Goal: Transaction & Acquisition: Purchase product/service

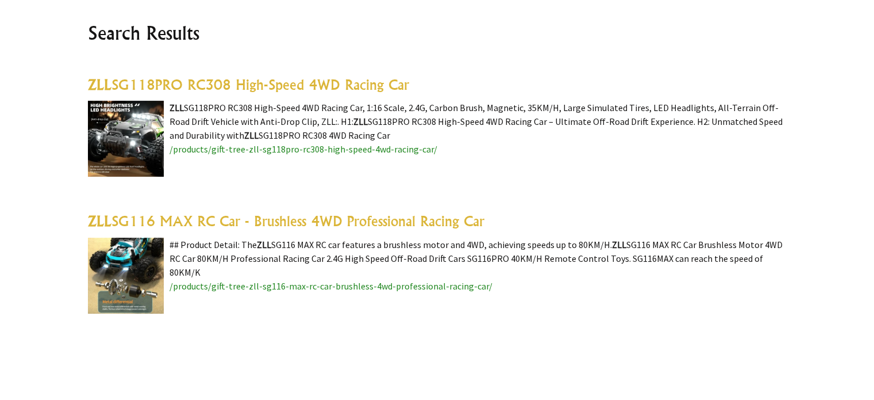
click at [240, 222] on link "ZLL SG116 MAX RC Car - Brushless 4WD Professional Racing Car" at bounding box center [286, 220] width 397 height 17
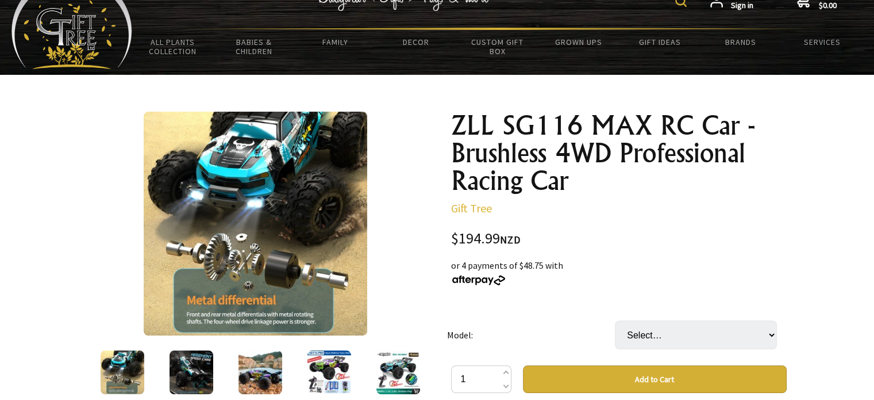
scroll to position [115, 0]
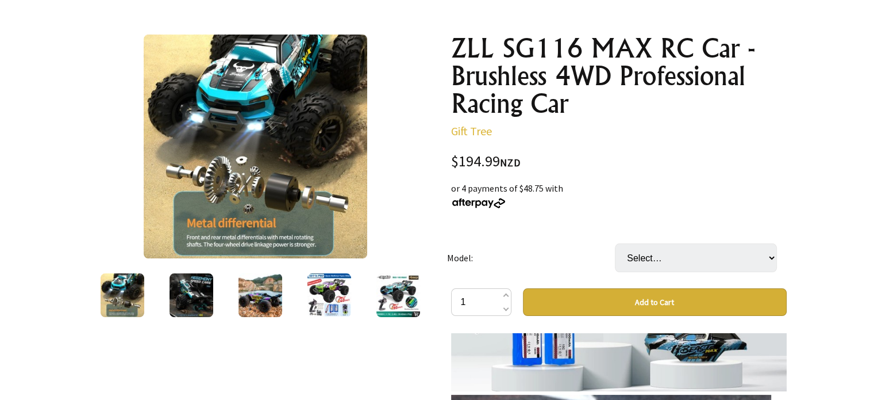
click at [186, 298] on img at bounding box center [192, 295] width 44 height 44
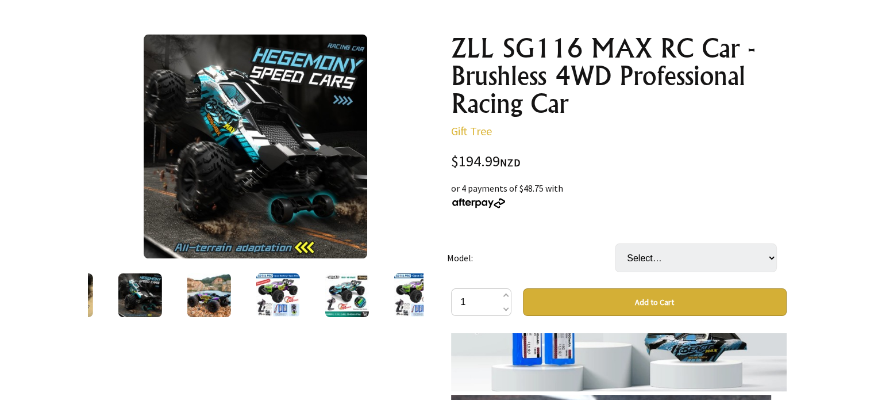
click at [252, 297] on div at bounding box center [277, 295] width 69 height 48
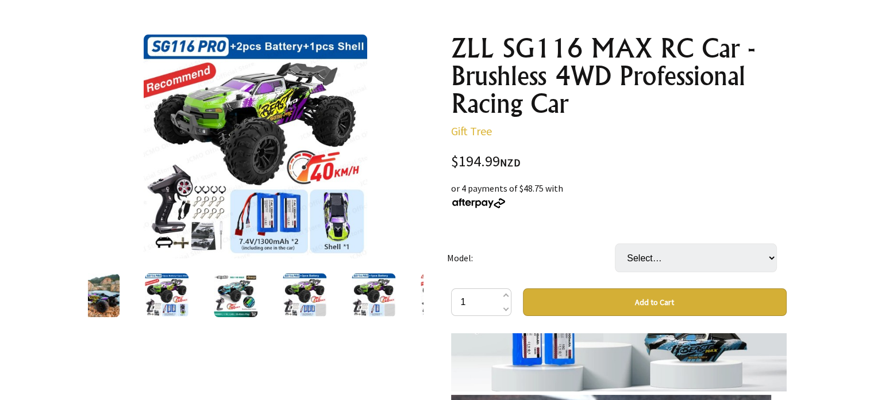
click at [235, 301] on img at bounding box center [236, 295] width 44 height 44
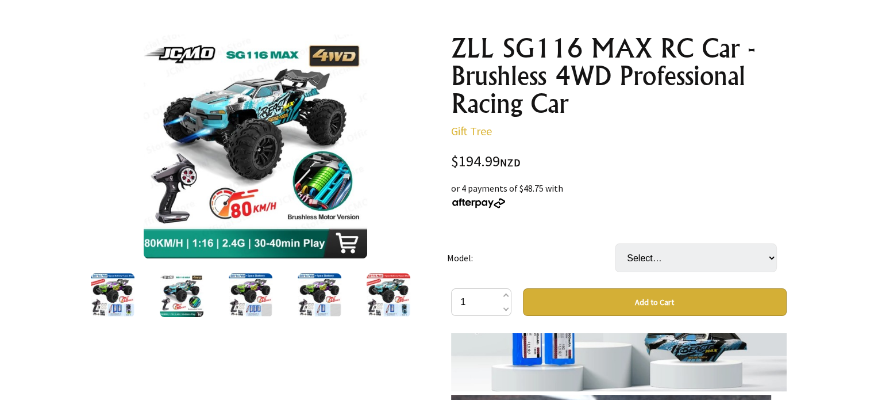
click at [172, 297] on img at bounding box center [182, 295] width 44 height 44
click at [107, 303] on img at bounding box center [113, 295] width 44 height 44
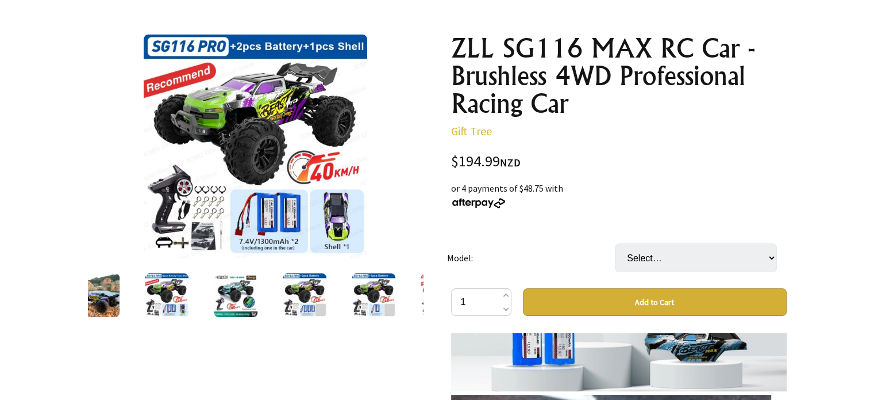
click at [310, 298] on img at bounding box center [305, 295] width 44 height 44
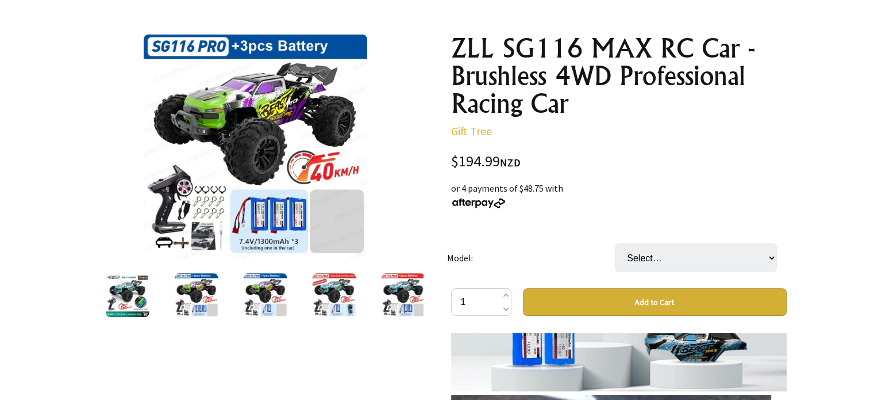
click at [414, 293] on img at bounding box center [403, 295] width 44 height 44
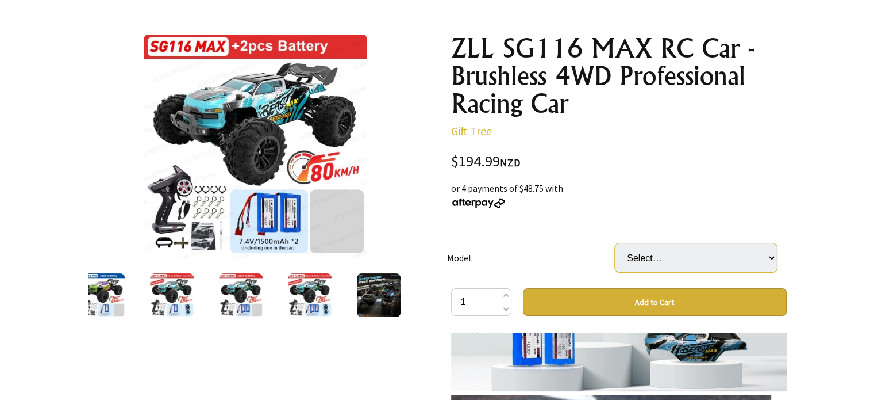
click at [716, 254] on select "Select… SG116PRO-1B SG116PRO-1B-1 Shell (+ $15.00) SG116PRO-2B (+ $30.00) SG116…" at bounding box center [696, 257] width 162 height 29
click at [307, 292] on img at bounding box center [310, 295] width 44 height 44
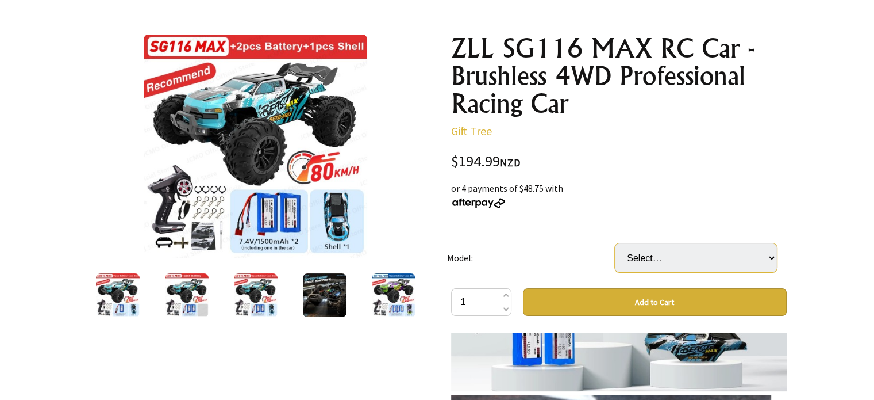
click at [757, 259] on select "Select… SG116PRO-1B SG116PRO-1B-1 Shell (+ $15.00) SG116PRO-2B (+ $30.00) SG116…" at bounding box center [696, 257] width 162 height 29
select select "SG116MAX-2B-1 Shell"
click at [615, 243] on select "Select… SG116PRO-1B SG116PRO-1B-1 Shell (+ $15.00) SG116PRO-2B (+ $30.00) SG116…" at bounding box center [696, 257] width 162 height 29
